Goal: Task Accomplishment & Management: Manage account settings

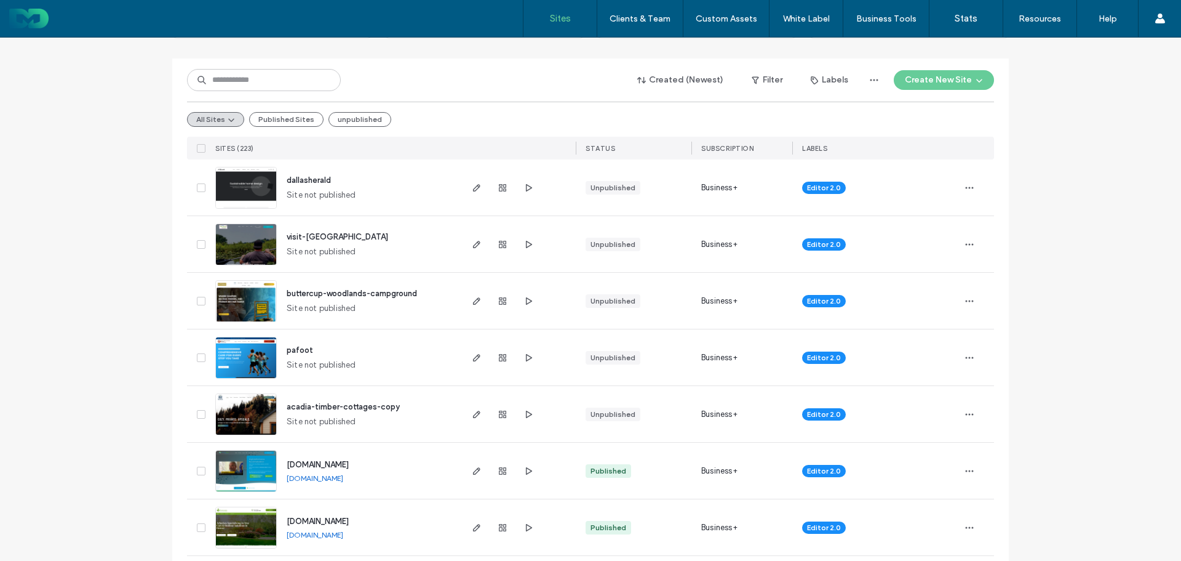
scroll to position [123, 0]
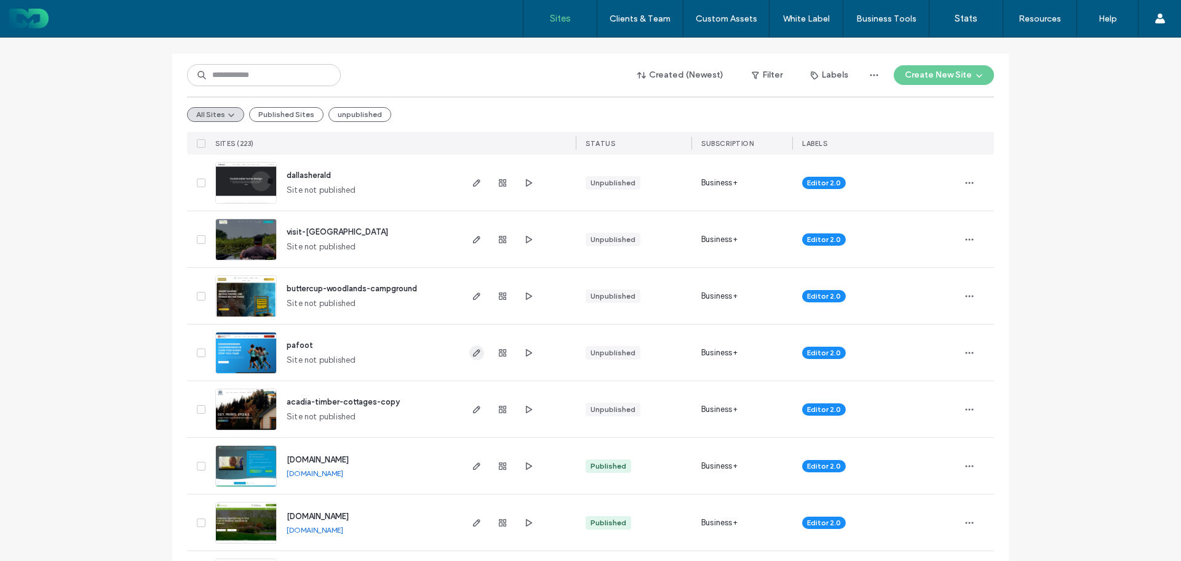
click at [472, 352] on icon "button" at bounding box center [477, 353] width 10 height 10
click at [526, 352] on use "button" at bounding box center [529, 351] width 6 height 7
click at [482, 56] on div "Created (Newest) Filter Labels Create New Site All Sites Published Sites unpubl…" at bounding box center [590, 104] width 807 height 101
click at [230, 74] on input at bounding box center [264, 75] width 154 height 22
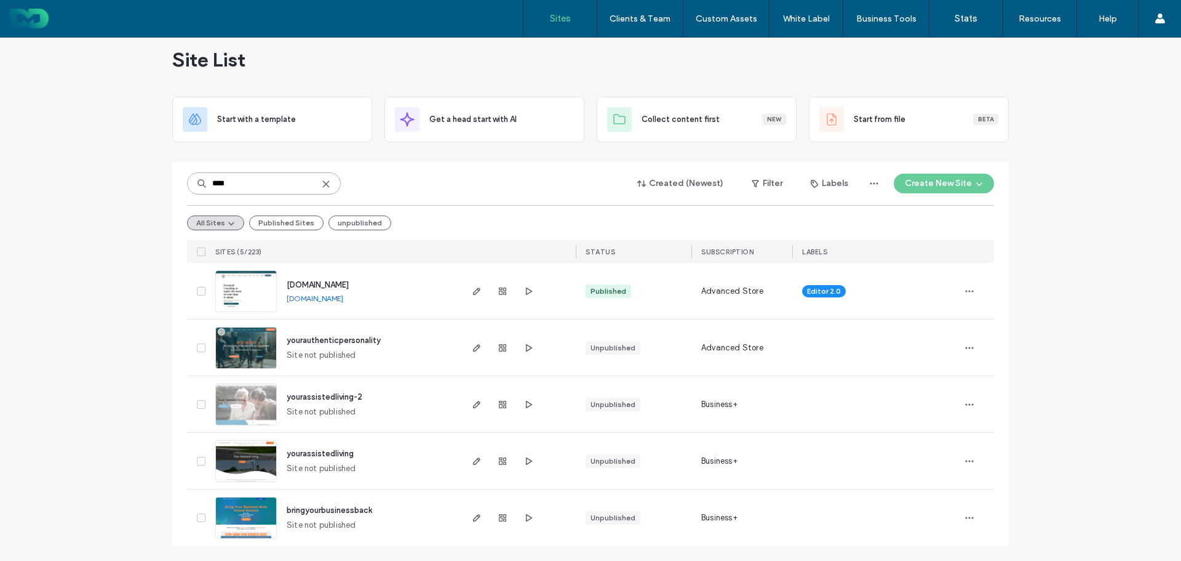
scroll to position [15, 0]
type input "****"
click at [472, 289] on icon "button" at bounding box center [477, 291] width 10 height 10
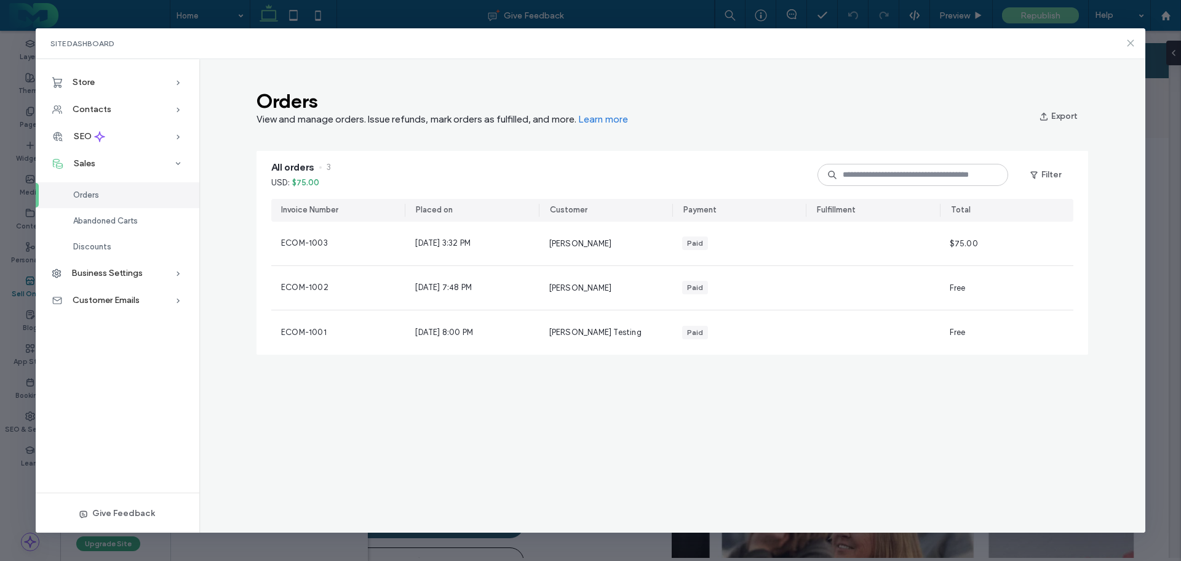
click at [1132, 43] on use at bounding box center [1132, 43] width 6 height 6
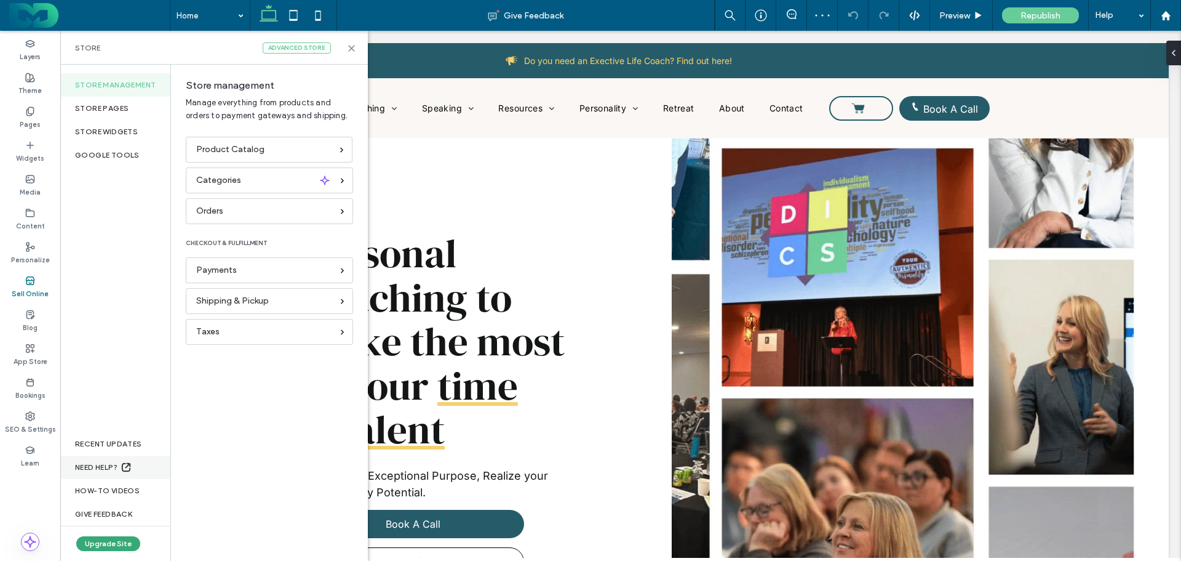
scroll to position [123, 0]
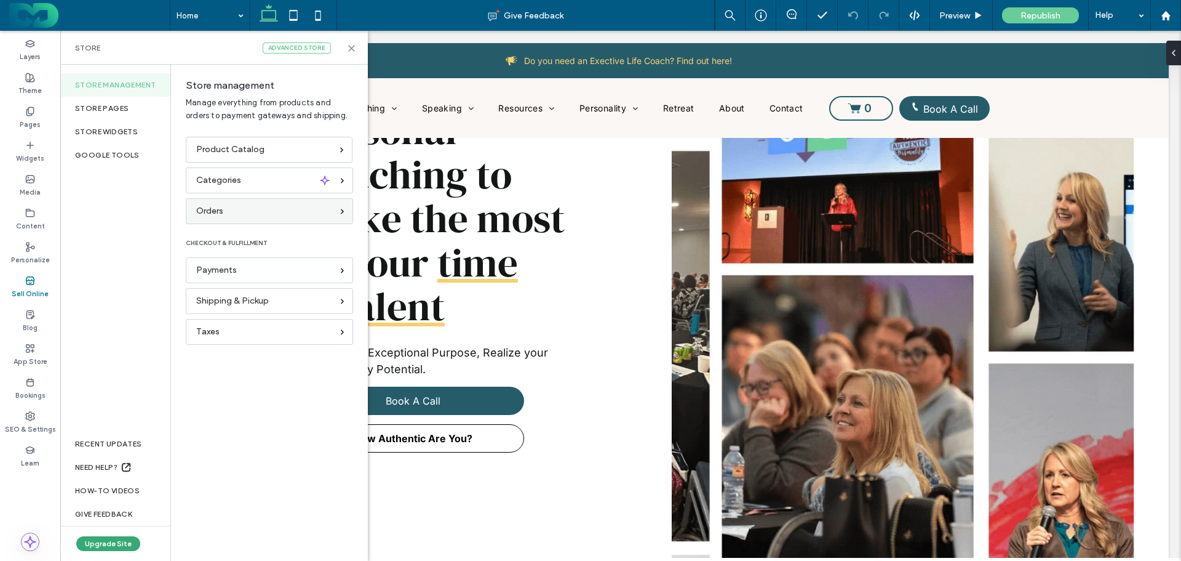
click at [220, 213] on span "Orders" at bounding box center [209, 211] width 27 height 14
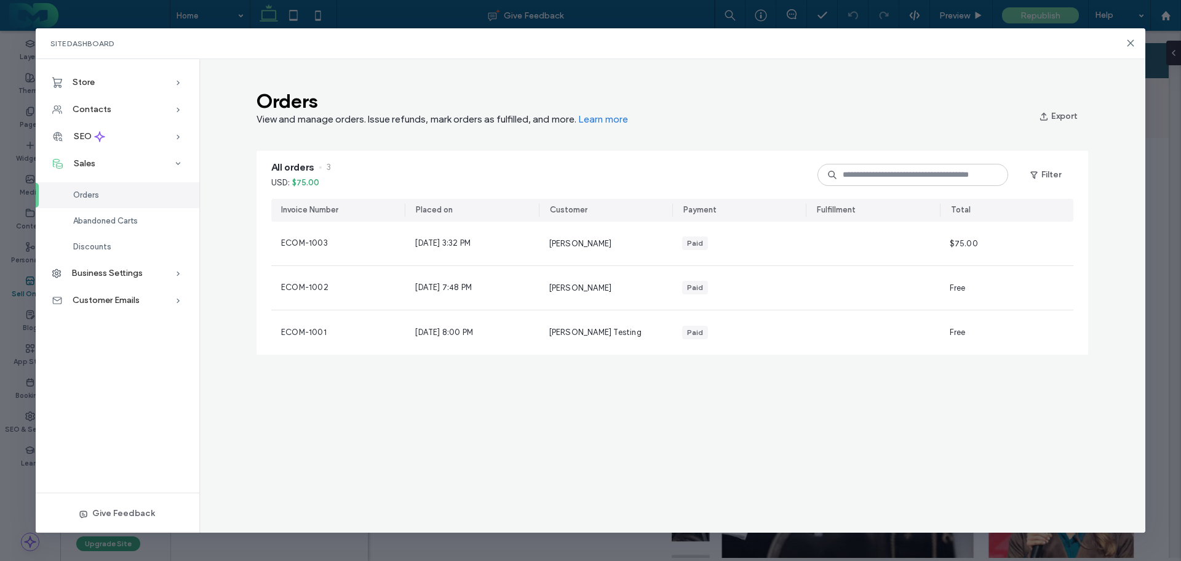
click at [542, 396] on div "Orders View and manage orders. Issue refunds, mark orders as fulfilled, and mor…" at bounding box center [672, 296] width 947 height 474
click at [1130, 42] on use at bounding box center [1132, 43] width 6 height 6
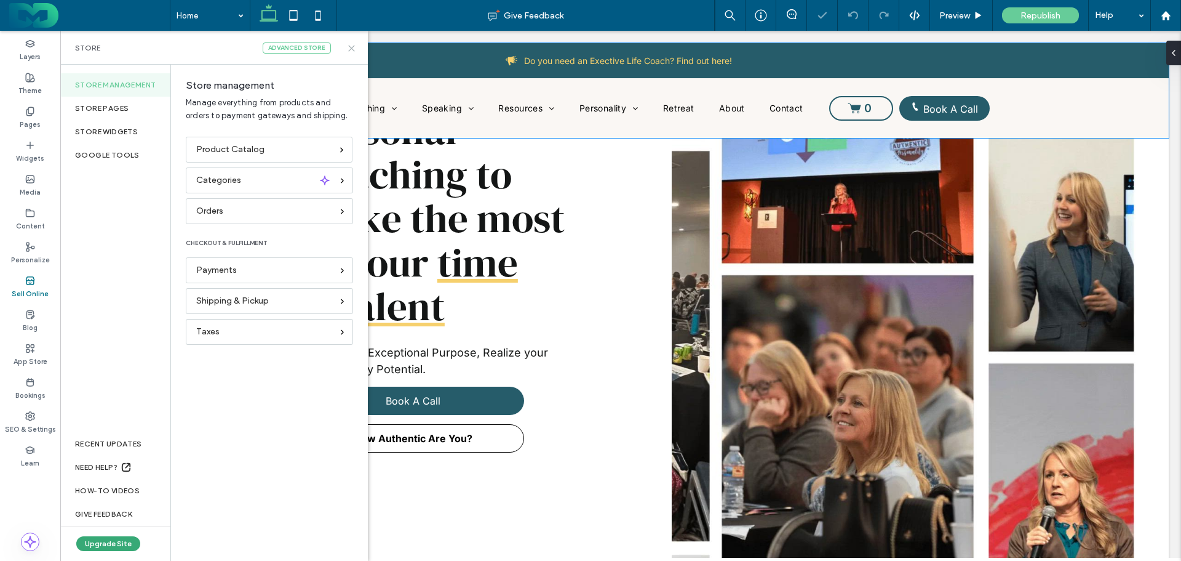
click at [351, 50] on icon at bounding box center [351, 48] width 9 height 9
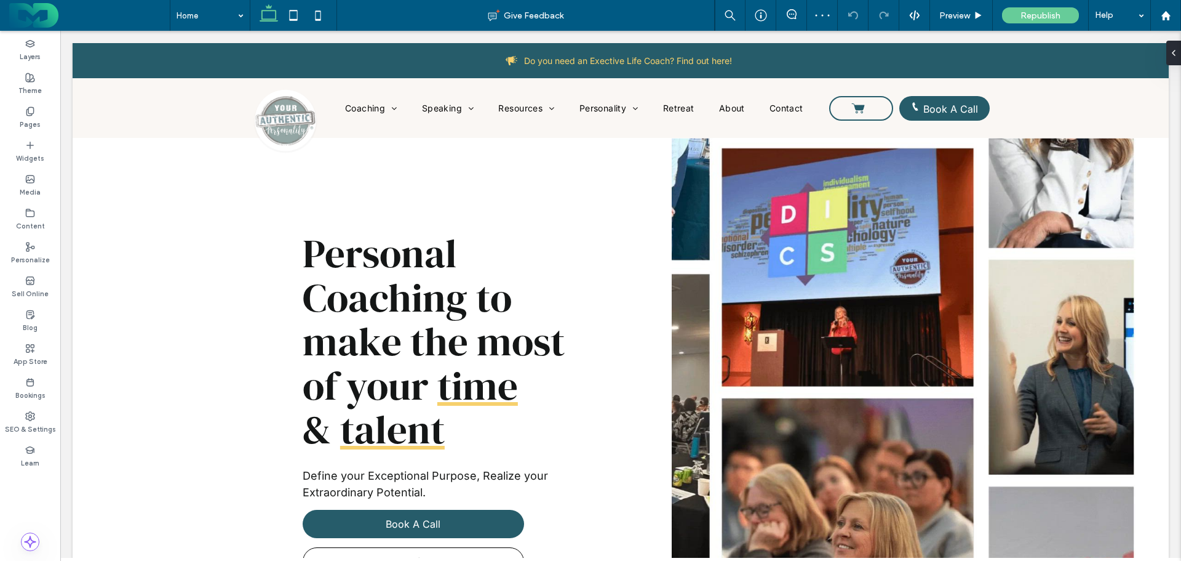
scroll to position [0, 0]
